Goal: Transaction & Acquisition: Purchase product/service

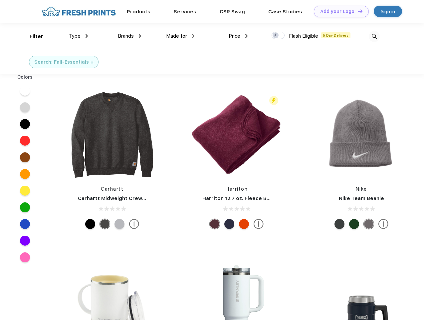
click at [339, 11] on link "Add your Logo Design Tool" at bounding box center [341, 12] width 55 height 12
click at [0, 0] on div "Design Tool" at bounding box center [0, 0] width 0 height 0
click at [357, 11] on link "Add your Logo Design Tool" at bounding box center [341, 12] width 55 height 12
click at [32, 36] on div "Filter" at bounding box center [37, 37] width 14 height 8
click at [79, 36] on span "Type" at bounding box center [75, 36] width 12 height 6
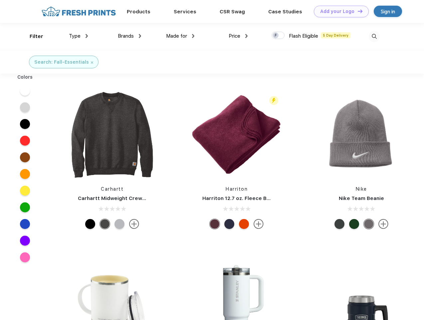
click at [130, 36] on span "Brands" at bounding box center [126, 36] width 16 height 6
click at [181, 36] on span "Made for" at bounding box center [176, 36] width 21 height 6
click at [239, 36] on span "Price" at bounding box center [235, 36] width 12 height 6
click at [279, 36] on div at bounding box center [278, 35] width 13 height 7
click at [276, 36] on input "checkbox" at bounding box center [274, 33] width 4 height 4
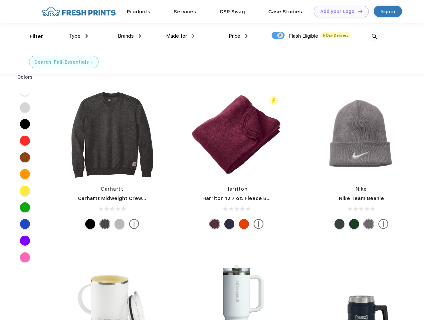
click at [374, 36] on img at bounding box center [374, 36] width 11 height 11
